Goal: Transaction & Acquisition: Download file/media

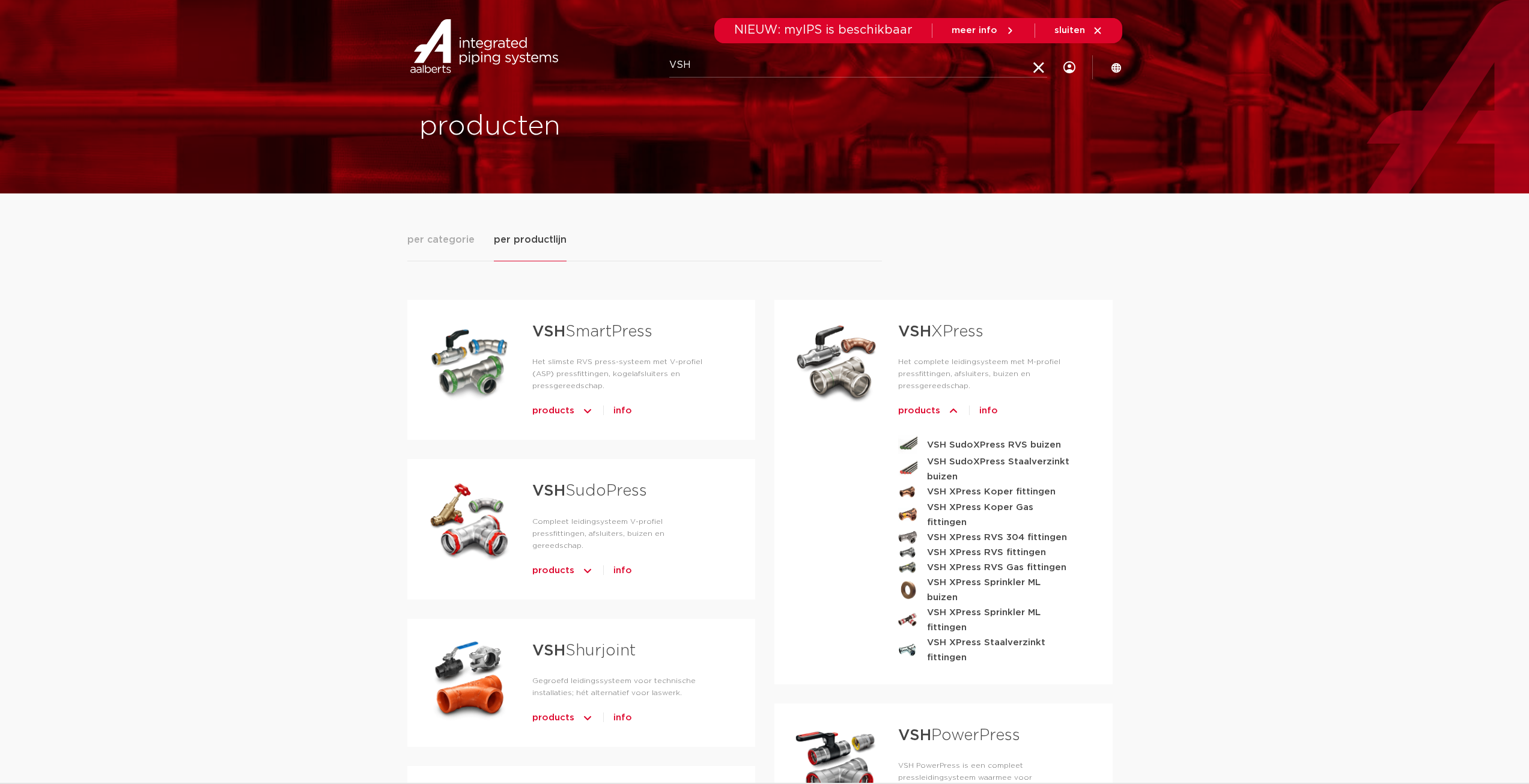
click at [274, 284] on div "per categorie per productlijn [GEOGRAPHIC_DATA] producten buizen producten" at bounding box center [764, 788] width 1529 height 1188
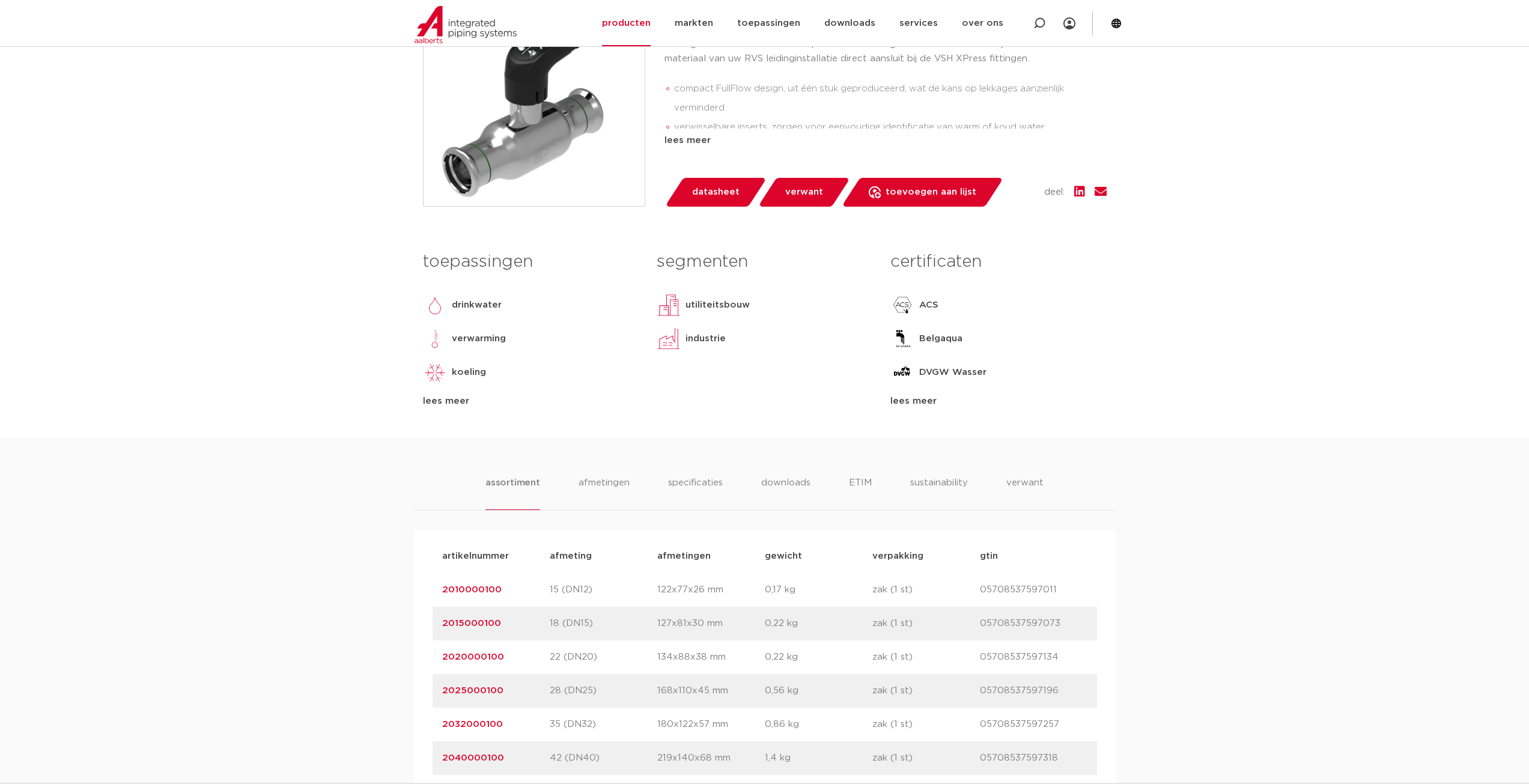
scroll to position [421, 0]
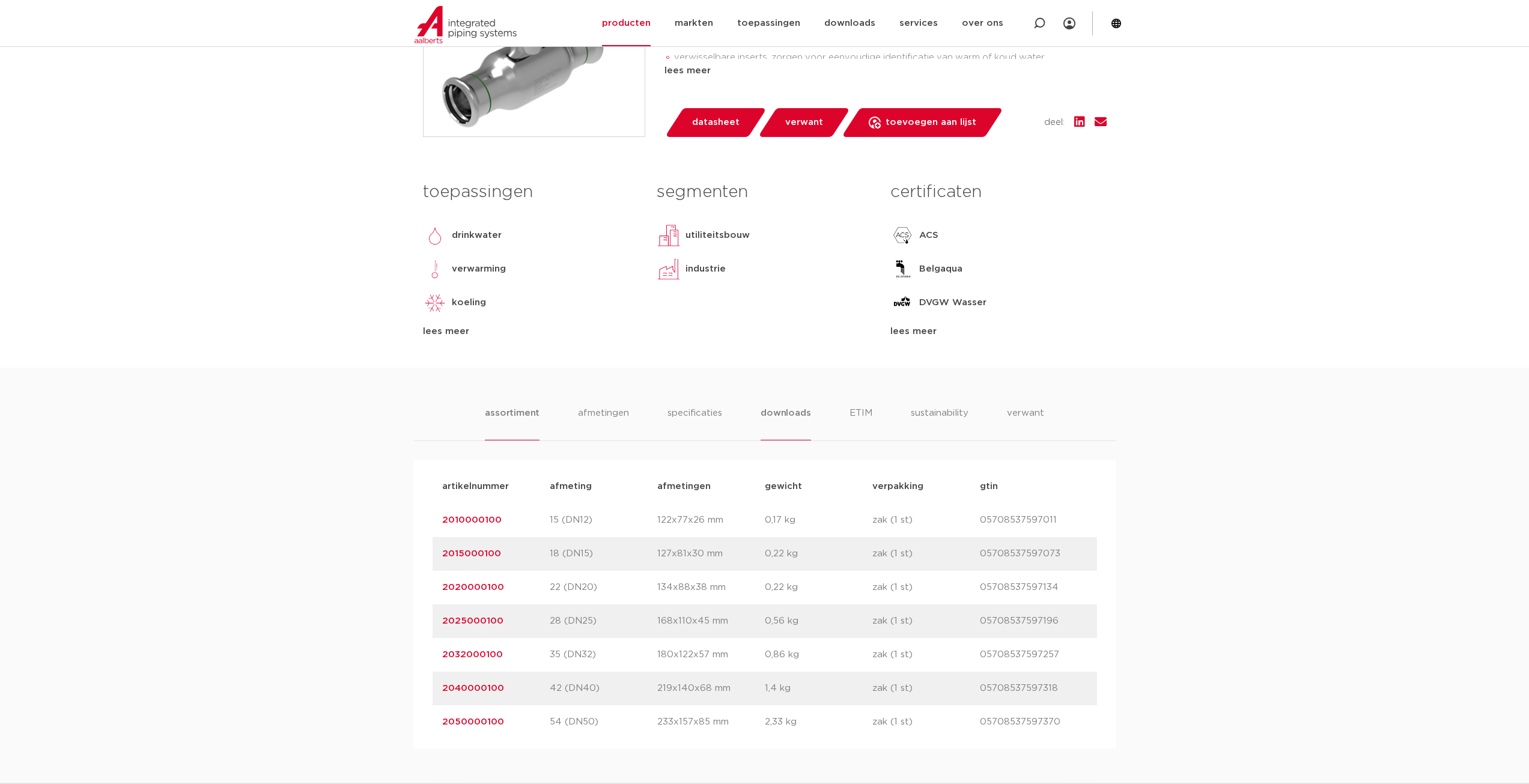
click at [782, 416] on li "downloads" at bounding box center [786, 423] width 50 height 34
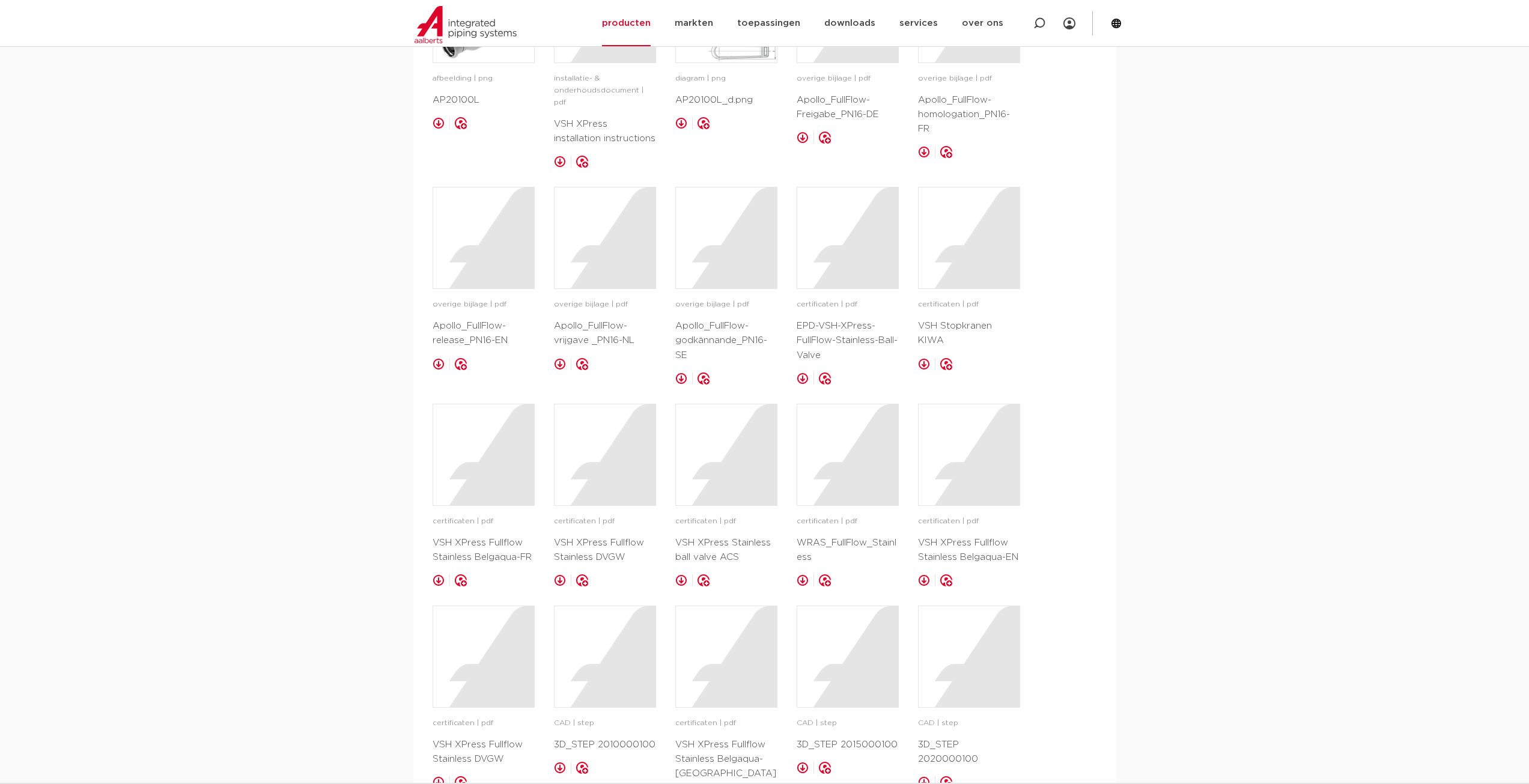
scroll to position [1141, 0]
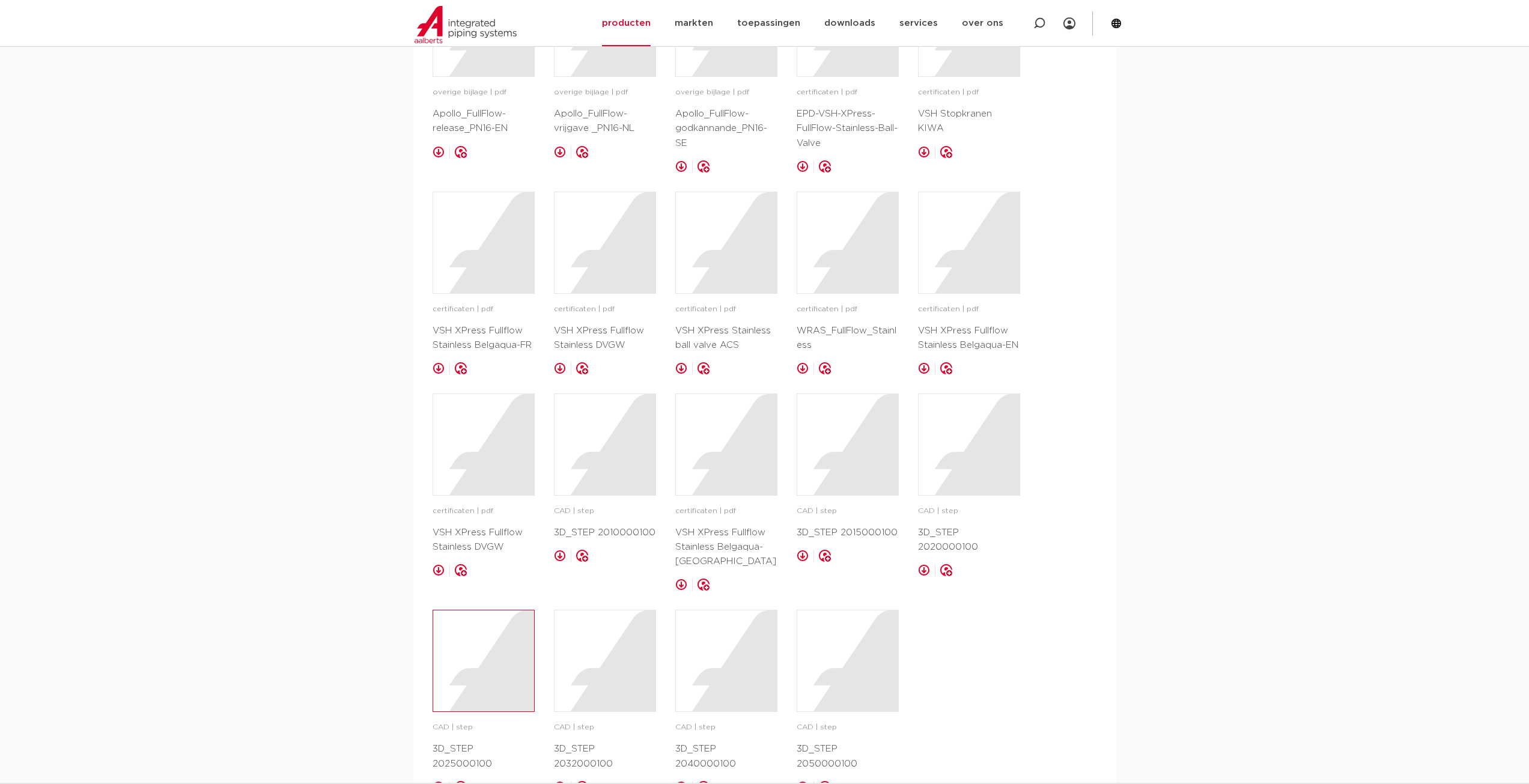
click at [496, 669] on div at bounding box center [484, 661] width 101 height 101
click at [608, 666] on div at bounding box center [605, 661] width 101 height 101
click at [728, 656] on div at bounding box center [726, 661] width 101 height 101
click at [849, 640] on div at bounding box center [848, 661] width 101 height 101
click at [603, 449] on div at bounding box center [605, 445] width 101 height 101
